Goal: Find contact information: Find contact information

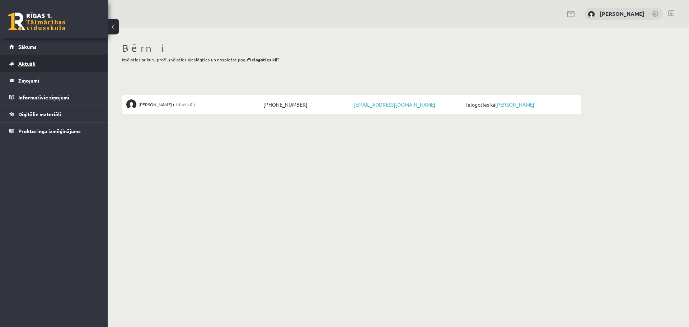
click at [47, 65] on link "Aktuāli" at bounding box center [53, 63] width 89 height 17
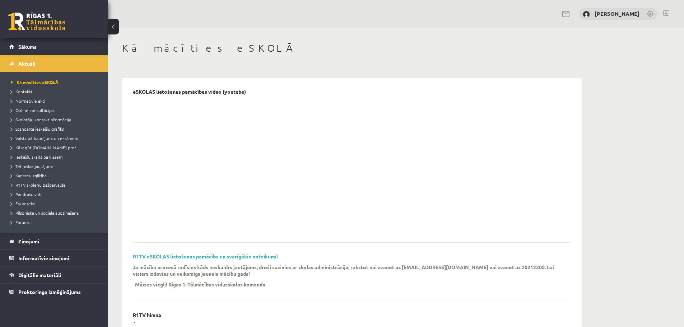
click at [16, 93] on span "Kontakti" at bounding box center [21, 92] width 21 height 6
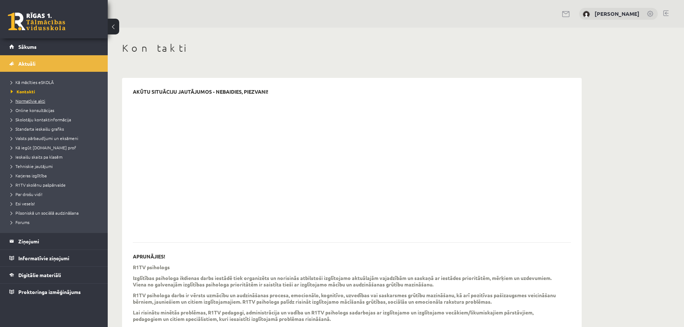
click at [33, 101] on span "Normatīvie akti" at bounding box center [28, 101] width 34 height 6
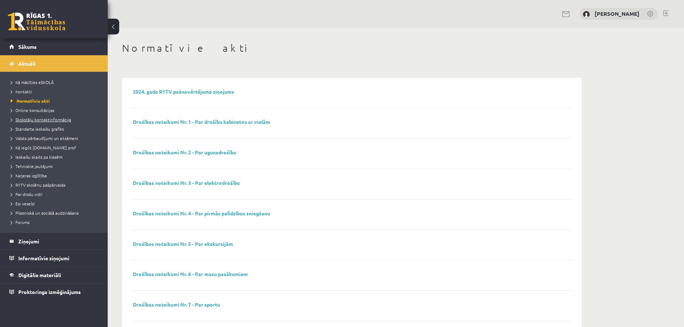
click at [50, 120] on span "Skolotāju kontaktinformācija" at bounding box center [41, 120] width 60 height 6
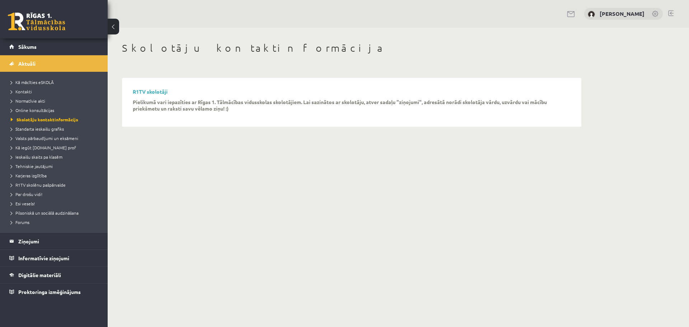
click at [647, 13] on div "[PERSON_NAME]" at bounding box center [623, 14] width 79 height 12
click at [656, 12] on link at bounding box center [655, 14] width 7 height 7
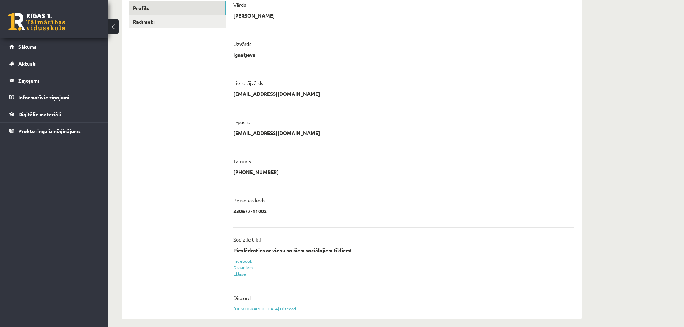
scroll to position [124, 0]
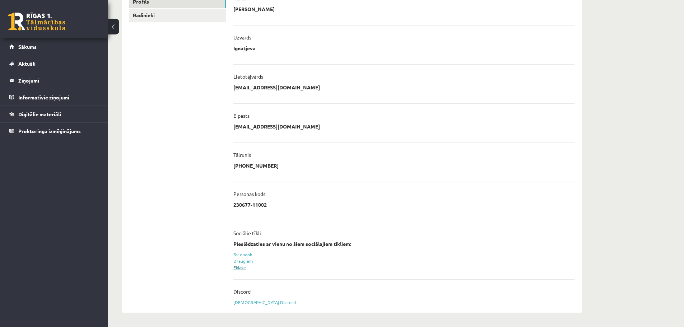
click at [238, 267] on link "Eklase" at bounding box center [239, 268] width 13 height 6
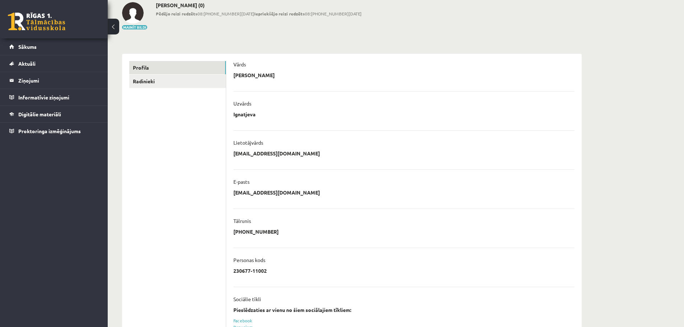
scroll to position [124, 0]
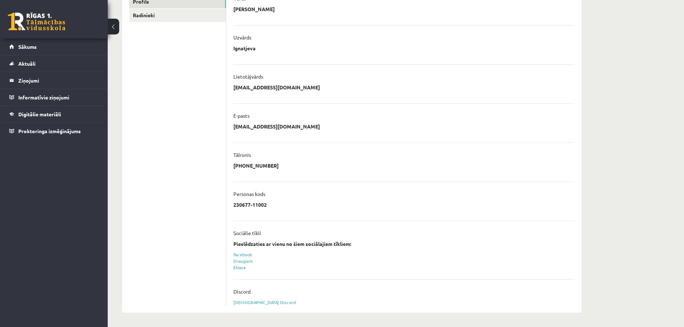
click at [112, 26] on button at bounding box center [113, 27] width 11 height 16
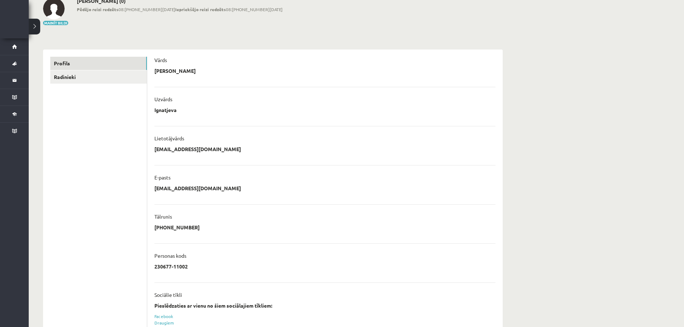
scroll to position [0, 0]
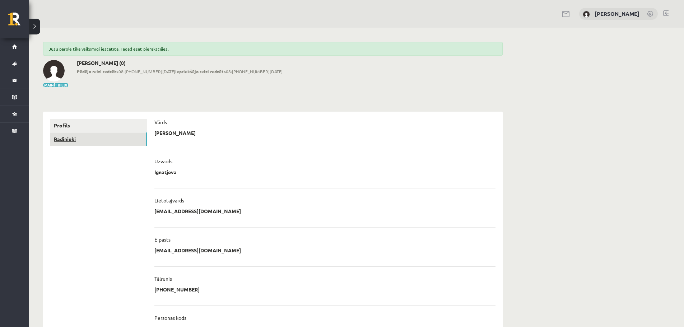
click at [59, 141] on link "Radinieki" at bounding box center [98, 138] width 97 height 13
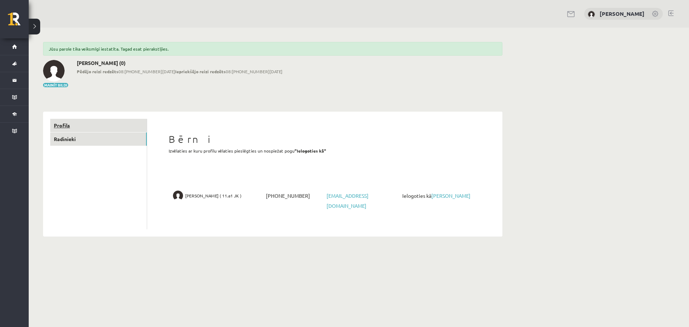
click at [67, 125] on link "Profils" at bounding box center [98, 125] width 97 height 13
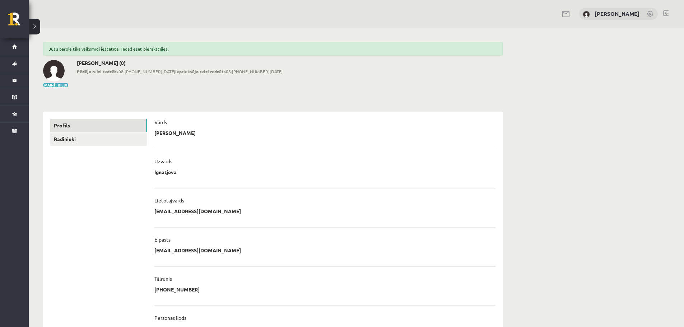
click at [666, 11] on link at bounding box center [665, 13] width 5 height 6
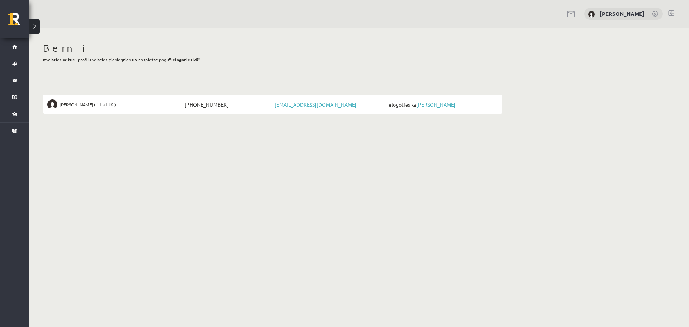
click at [670, 12] on link at bounding box center [670, 13] width 5 height 6
